Goal: Transaction & Acquisition: Purchase product/service

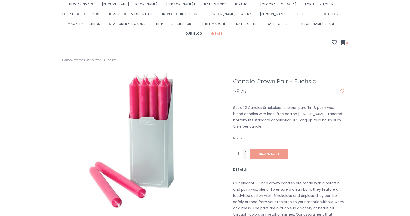
scroll to position [41, 0]
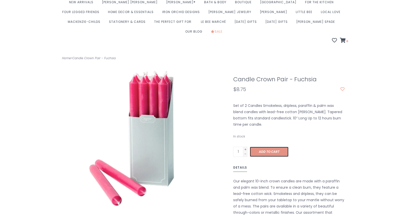
click at [274, 147] on link "Add to cart" at bounding box center [269, 152] width 39 height 10
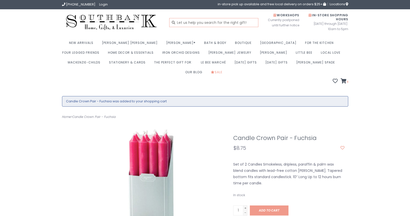
click at [219, 22] on input "text" at bounding box center [213, 22] width 89 height 9
type input "candle crown pair"
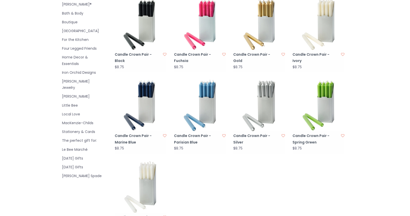
scroll to position [38, 0]
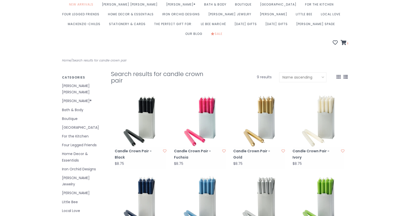
click at [207, 113] on img at bounding box center [200, 121] width 52 height 52
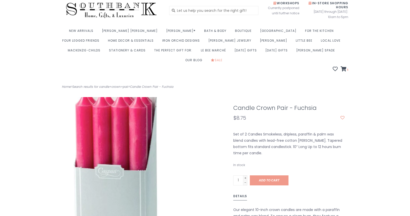
scroll to position [13, 0]
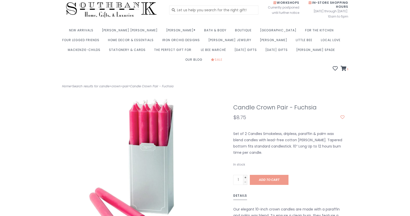
click at [247, 175] on link "+" at bounding box center [245, 177] width 4 height 5
type input "2"
click at [268, 178] on span "Add to cart" at bounding box center [269, 180] width 21 height 4
